Goal: Transaction & Acquisition: Subscribe to service/newsletter

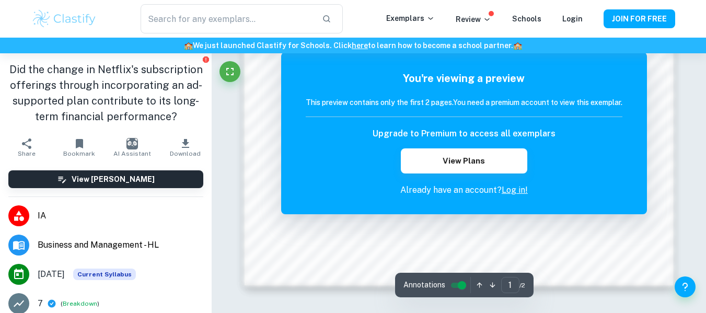
scroll to position [1038, 0]
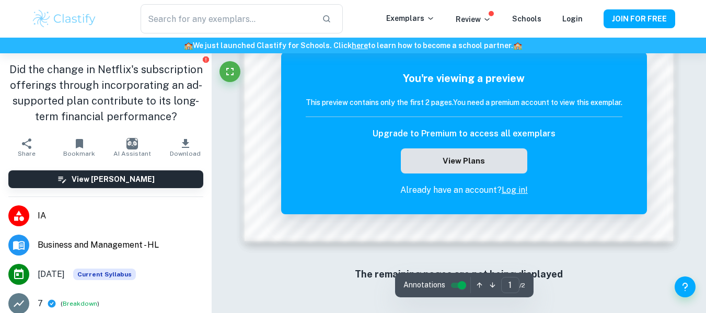
click at [450, 164] on button "View Plans" at bounding box center [464, 160] width 127 height 25
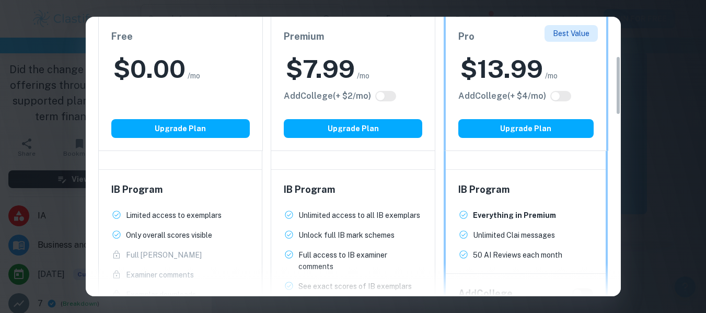
scroll to position [261, 0]
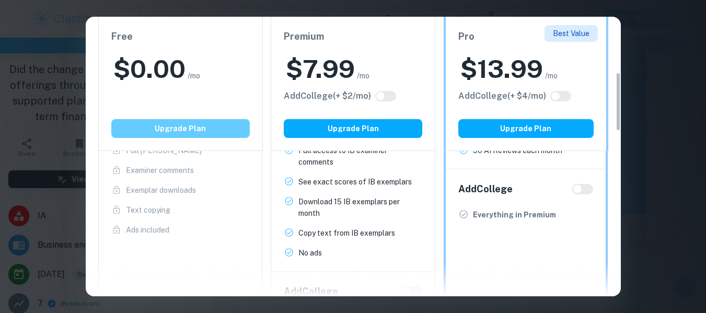
click at [201, 130] on button "Upgrade Plan" at bounding box center [180, 128] width 139 height 19
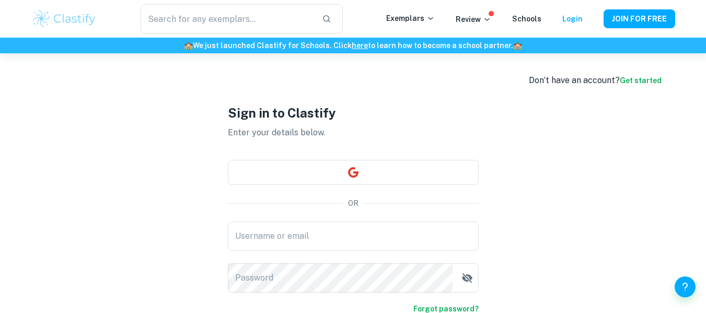
type input "njugunaken26@gmail.com"
click at [562, 19] on div "Exemplars Review Schools Login" at bounding box center [494, 19] width 217 height 13
click at [569, 18] on link "Login" at bounding box center [573, 19] width 20 height 8
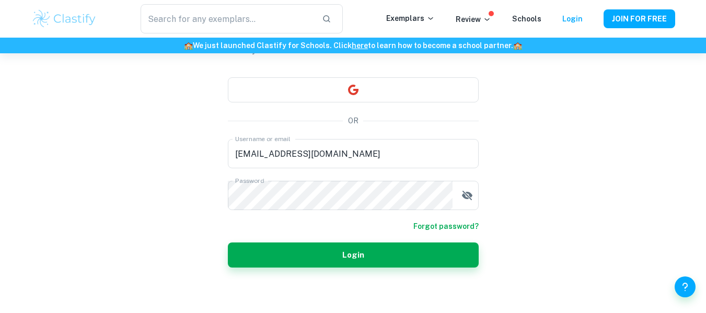
scroll to position [87, 0]
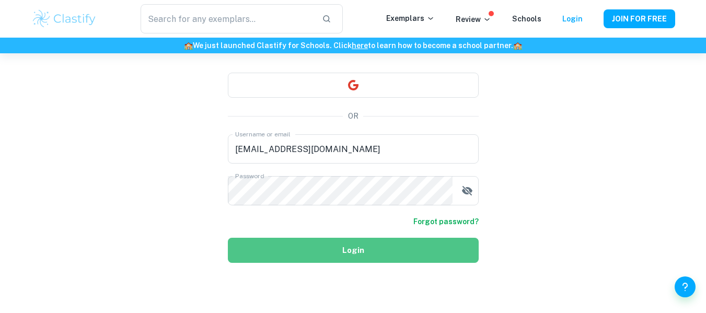
click at [357, 247] on button "Login" at bounding box center [353, 250] width 251 height 25
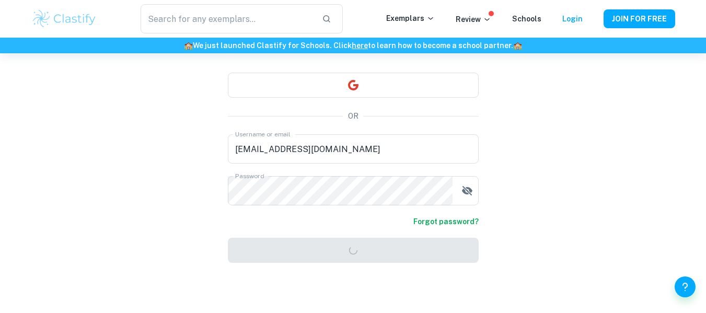
scroll to position [53, 0]
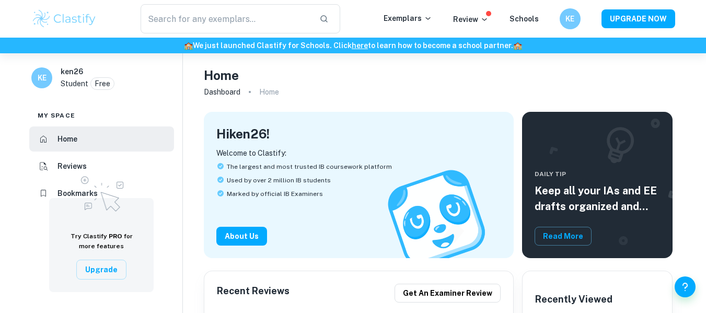
scroll to position [157, 0]
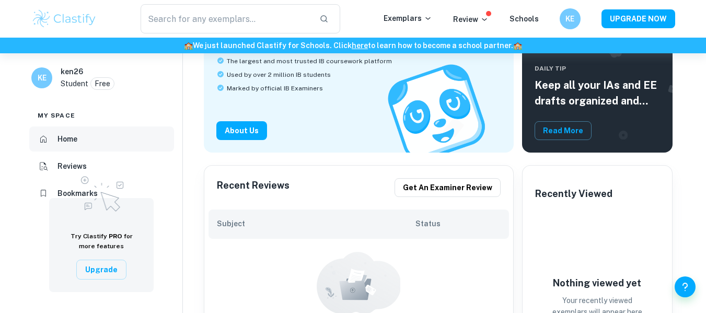
click at [75, 140] on h6 "Home" at bounding box center [68, 139] width 20 height 12
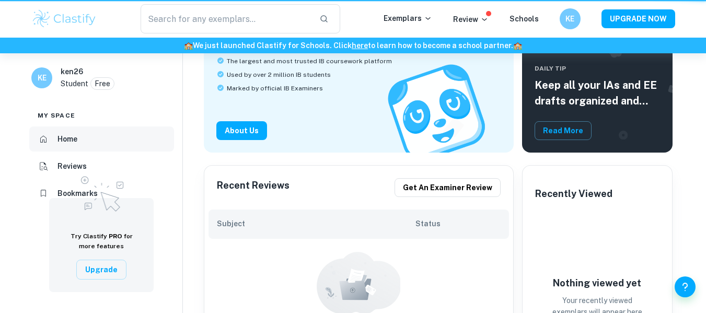
scroll to position [0, 0]
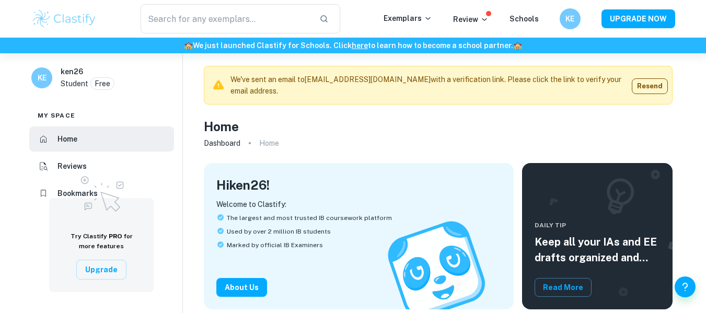
click at [61, 18] on img at bounding box center [64, 18] width 66 height 21
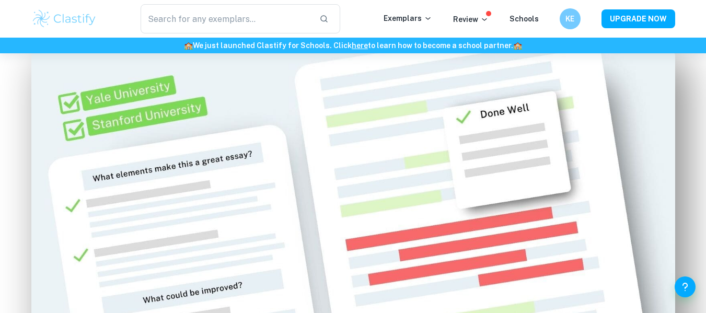
scroll to position [627, 0]
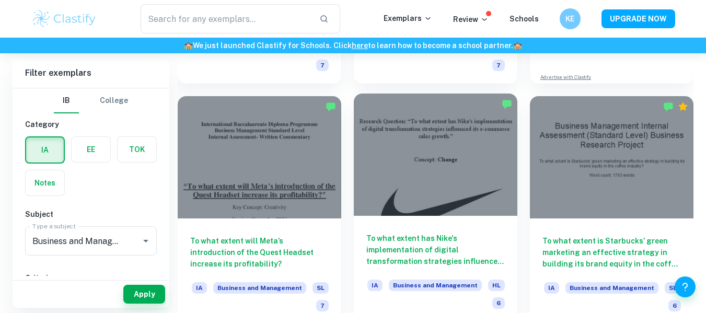
scroll to position [523, 0]
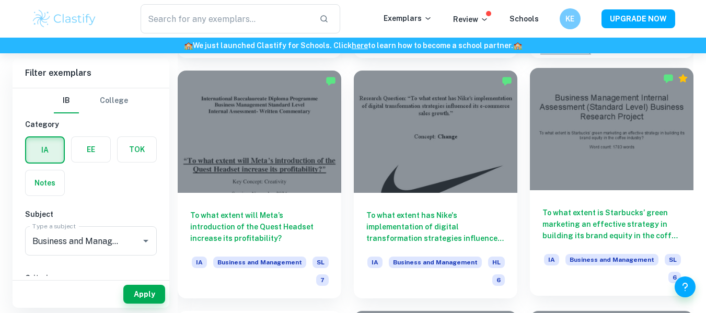
click at [614, 153] on div at bounding box center [612, 129] width 164 height 123
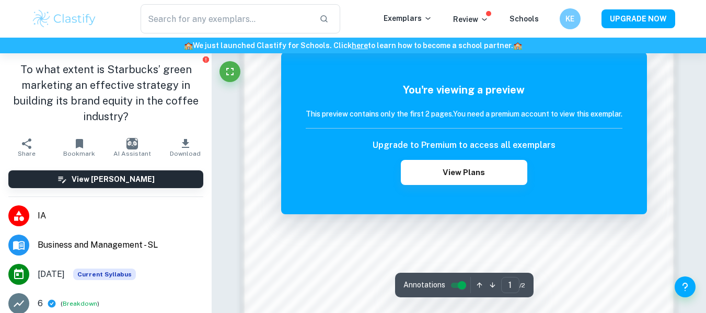
scroll to position [1040, 0]
